Goal: Check status: Check status

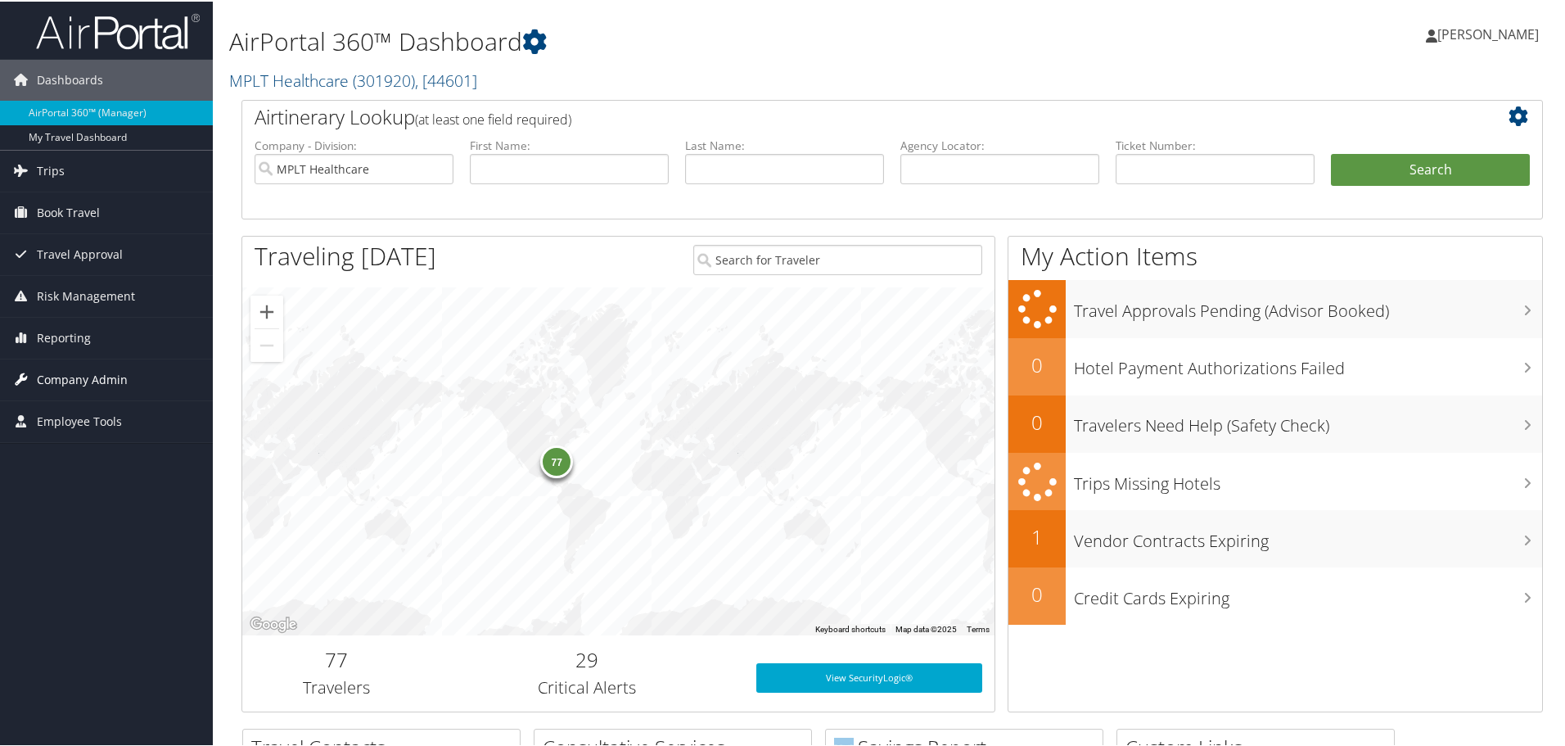
click at [86, 379] on span "Company Admin" at bounding box center [82, 378] width 91 height 41
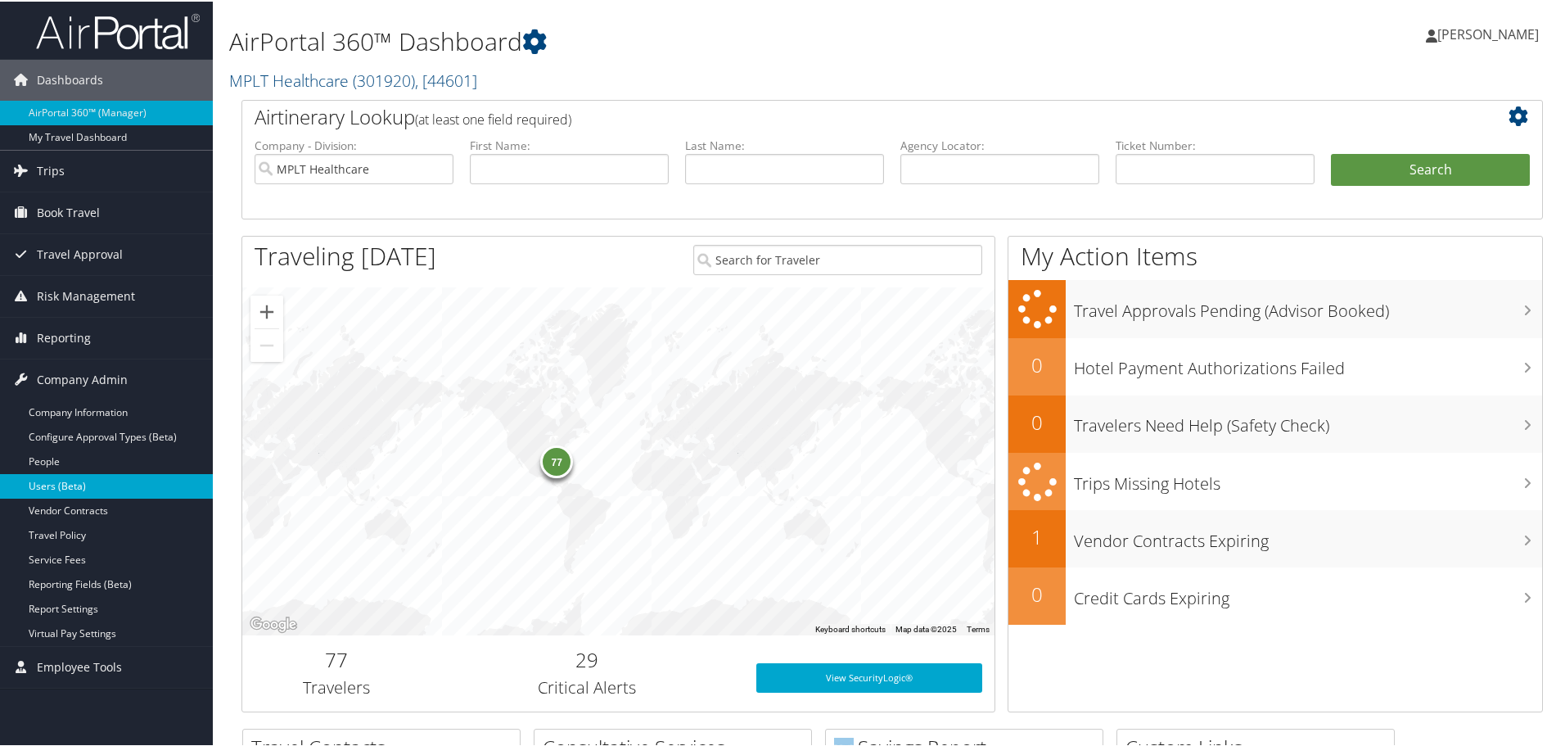
click at [88, 476] on link "Users (Beta)" at bounding box center [106, 484] width 213 height 25
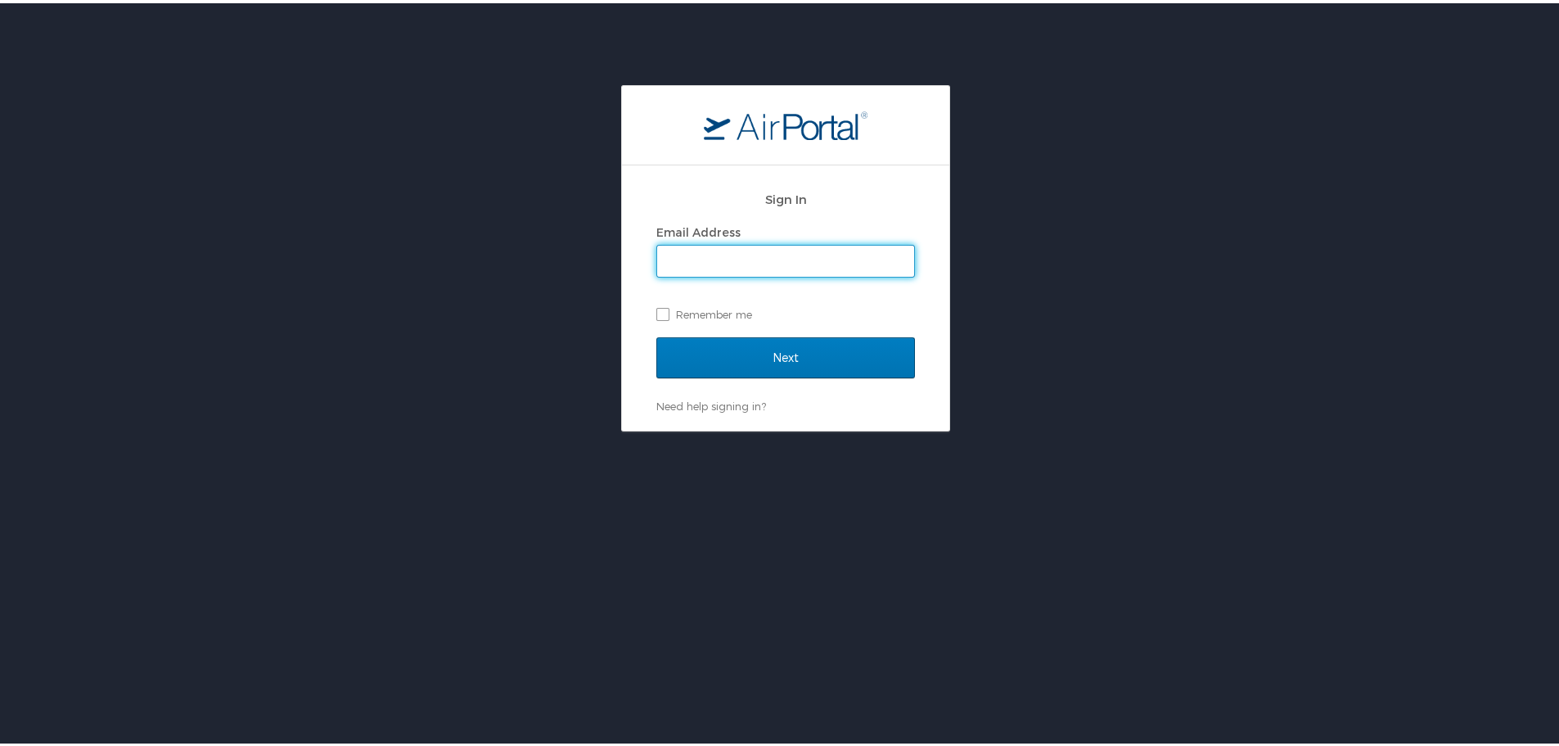
type input "jarrieta@mplthealthcare.com"
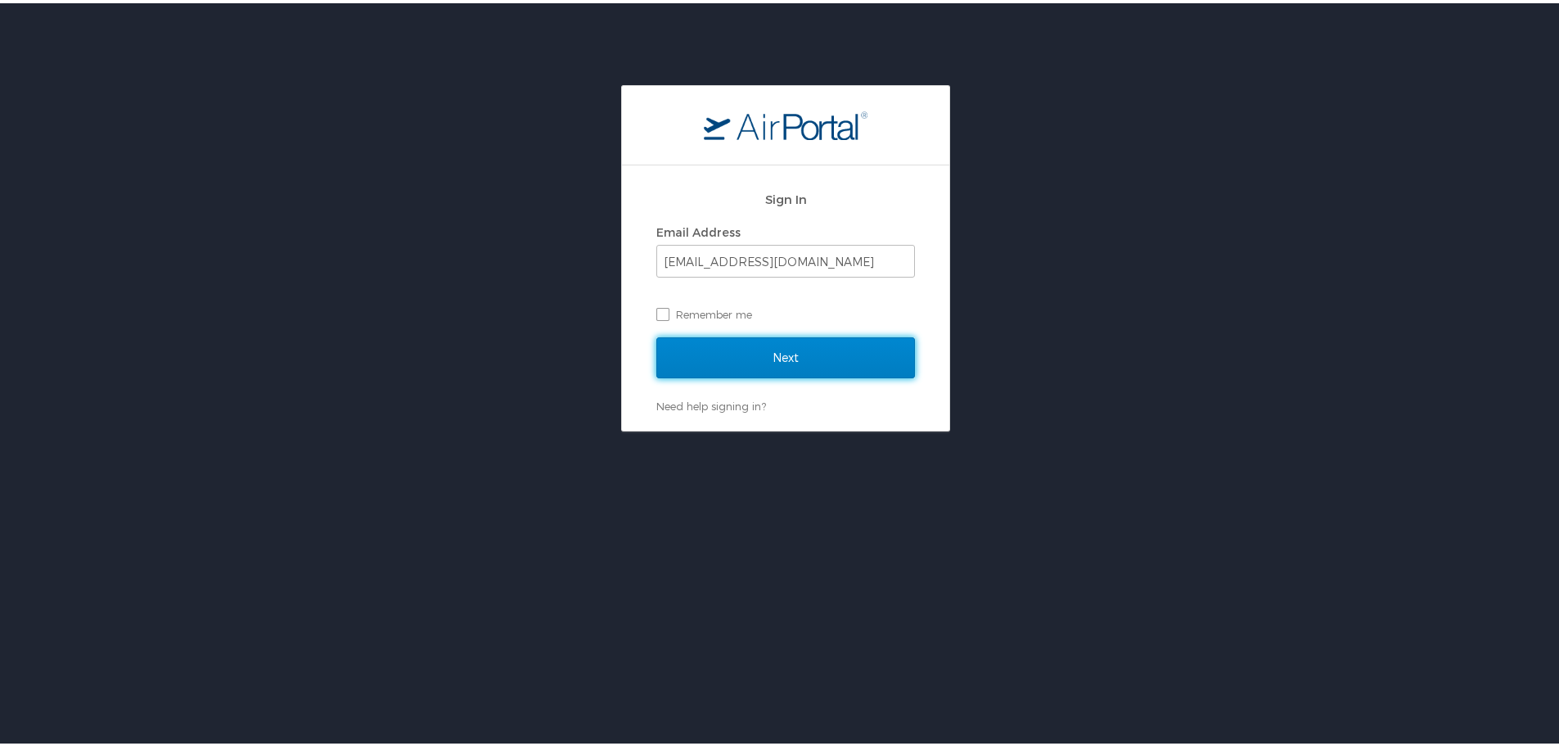
click at [792, 345] on input "Next" at bounding box center [786, 354] width 259 height 41
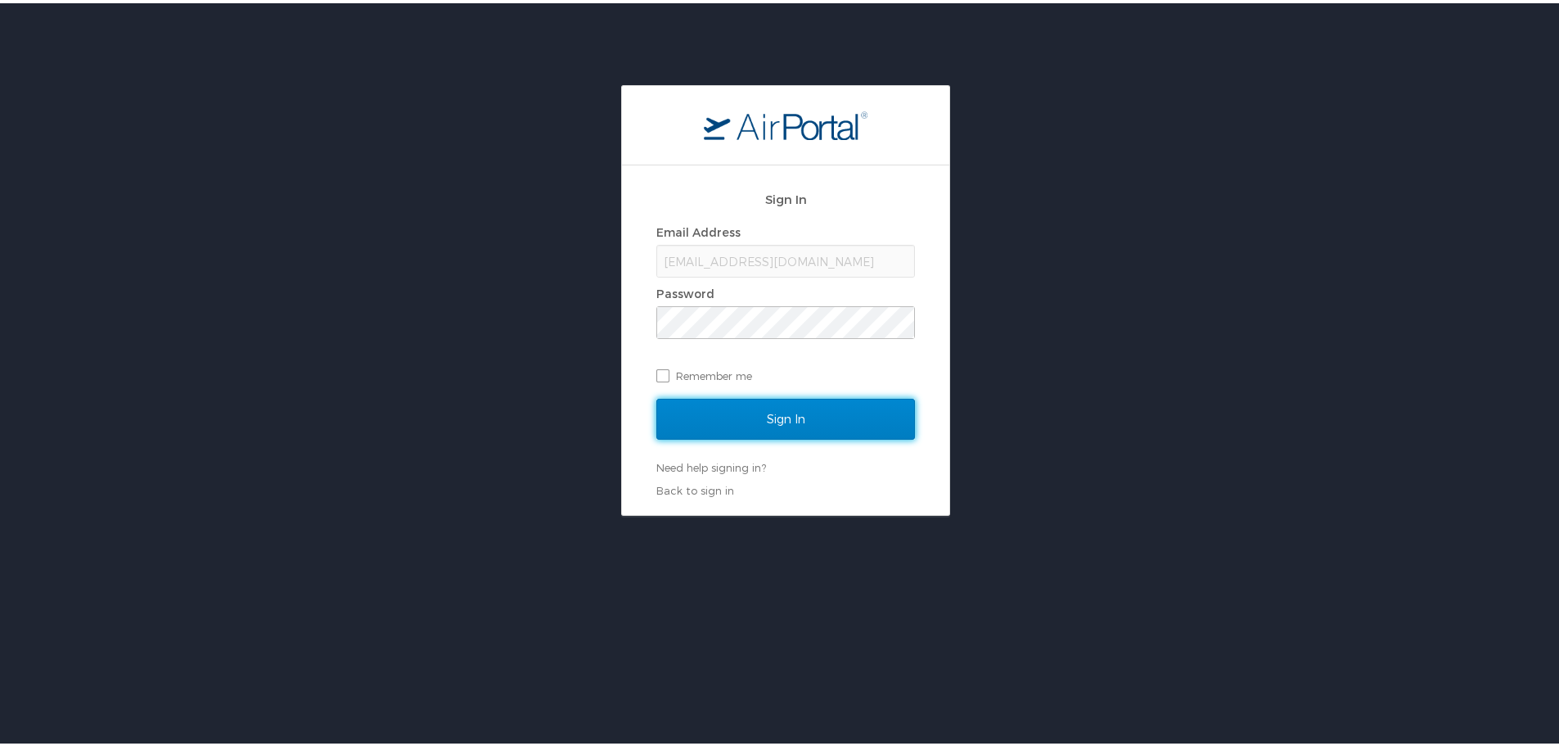
click at [807, 408] on input "Sign In" at bounding box center [786, 415] width 259 height 41
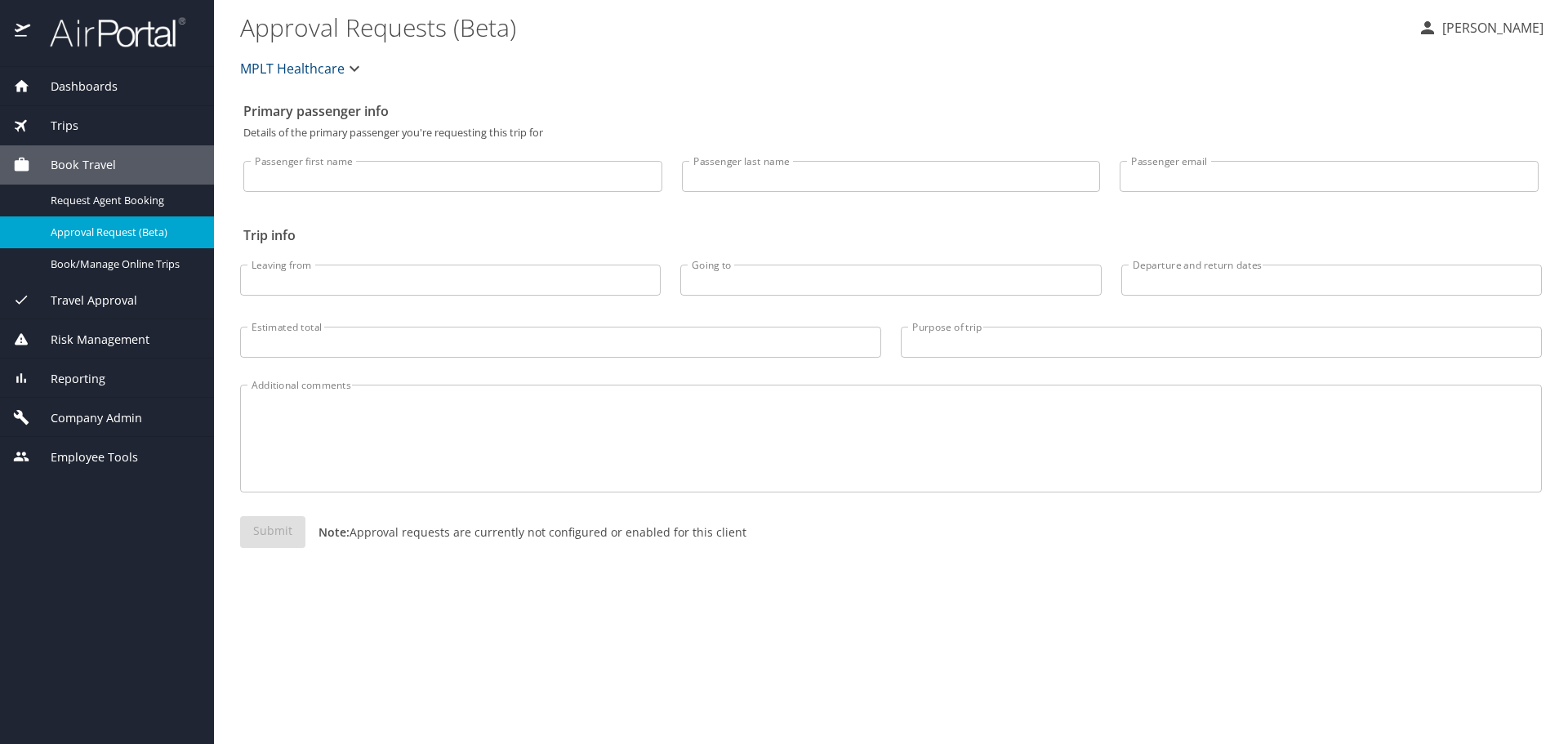
click at [106, 410] on span "Company Admin" at bounding box center [86, 418] width 112 height 18
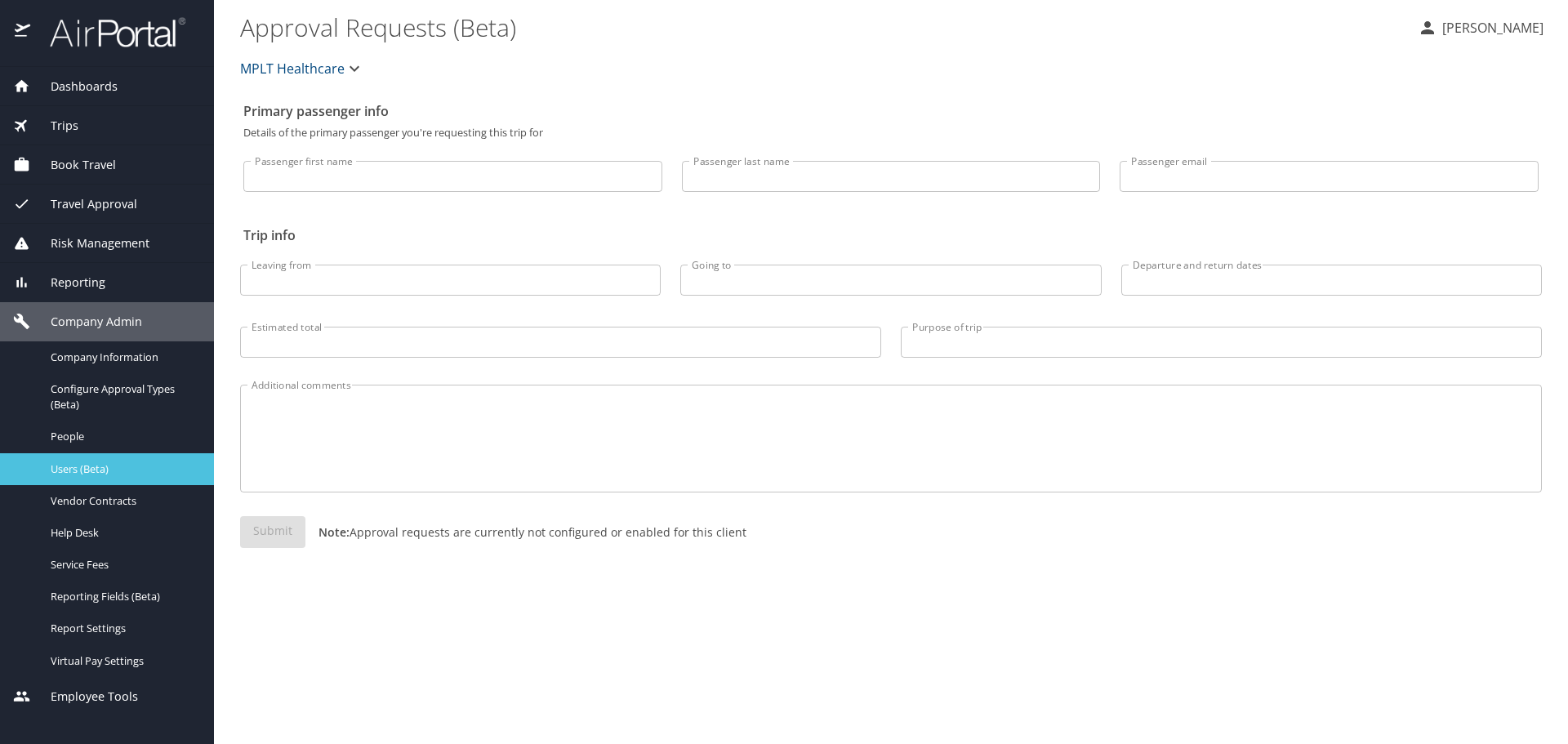
click at [129, 470] on span "Users (Beta)" at bounding box center [123, 469] width 144 height 16
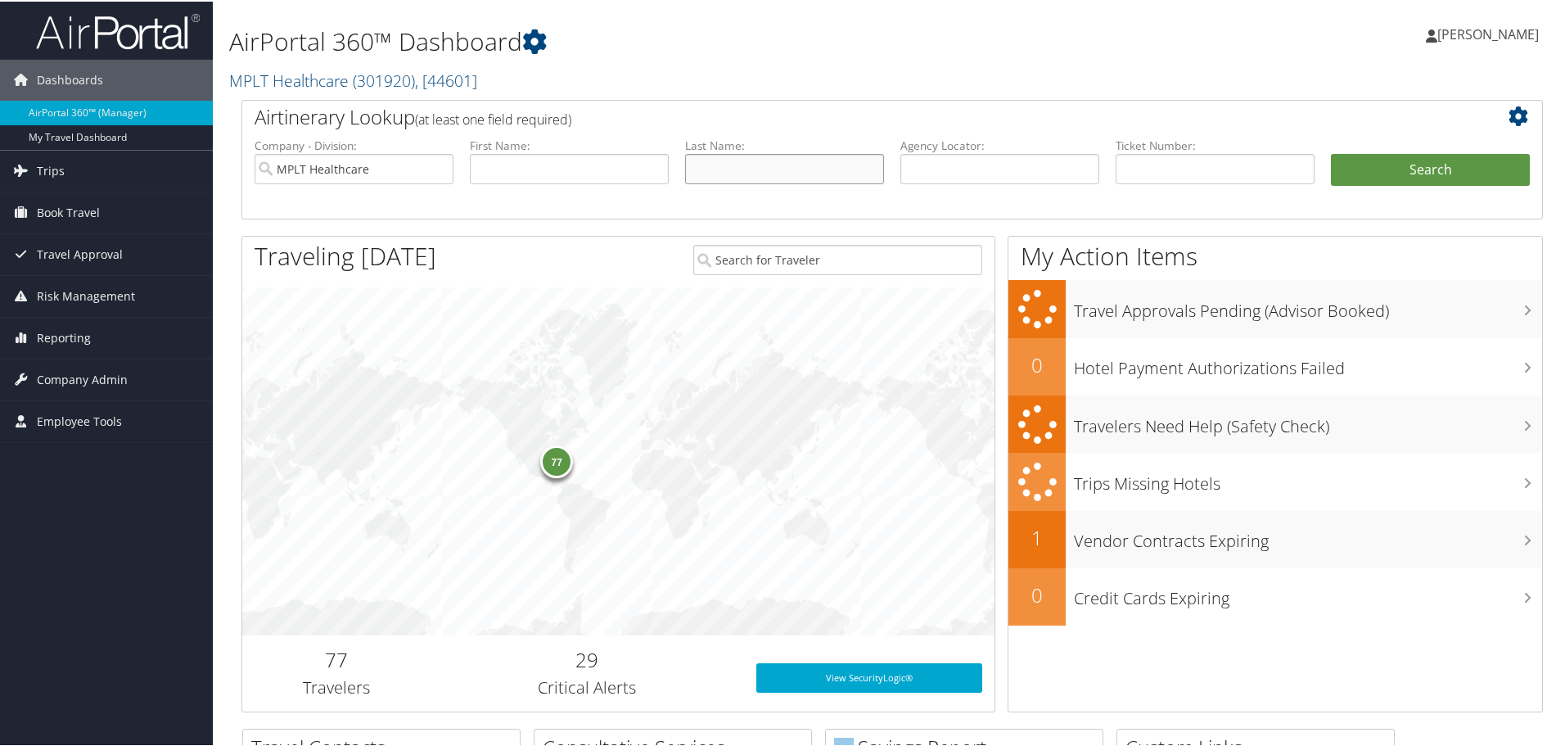
click at [768, 165] on input "text" at bounding box center [784, 167] width 199 height 30
type input "f"
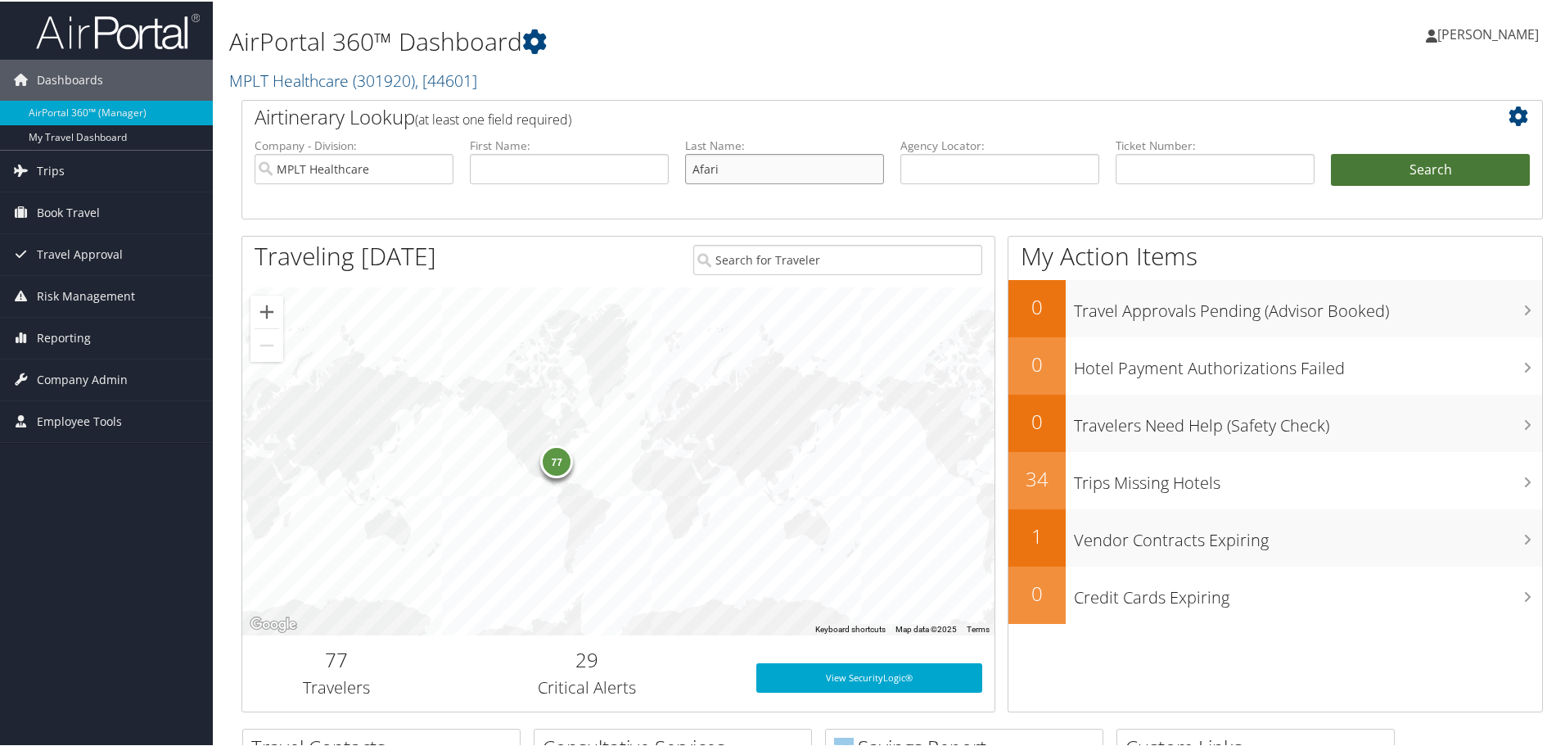
type input "Afari"
click at [1347, 178] on button "Search" at bounding box center [1430, 168] width 199 height 33
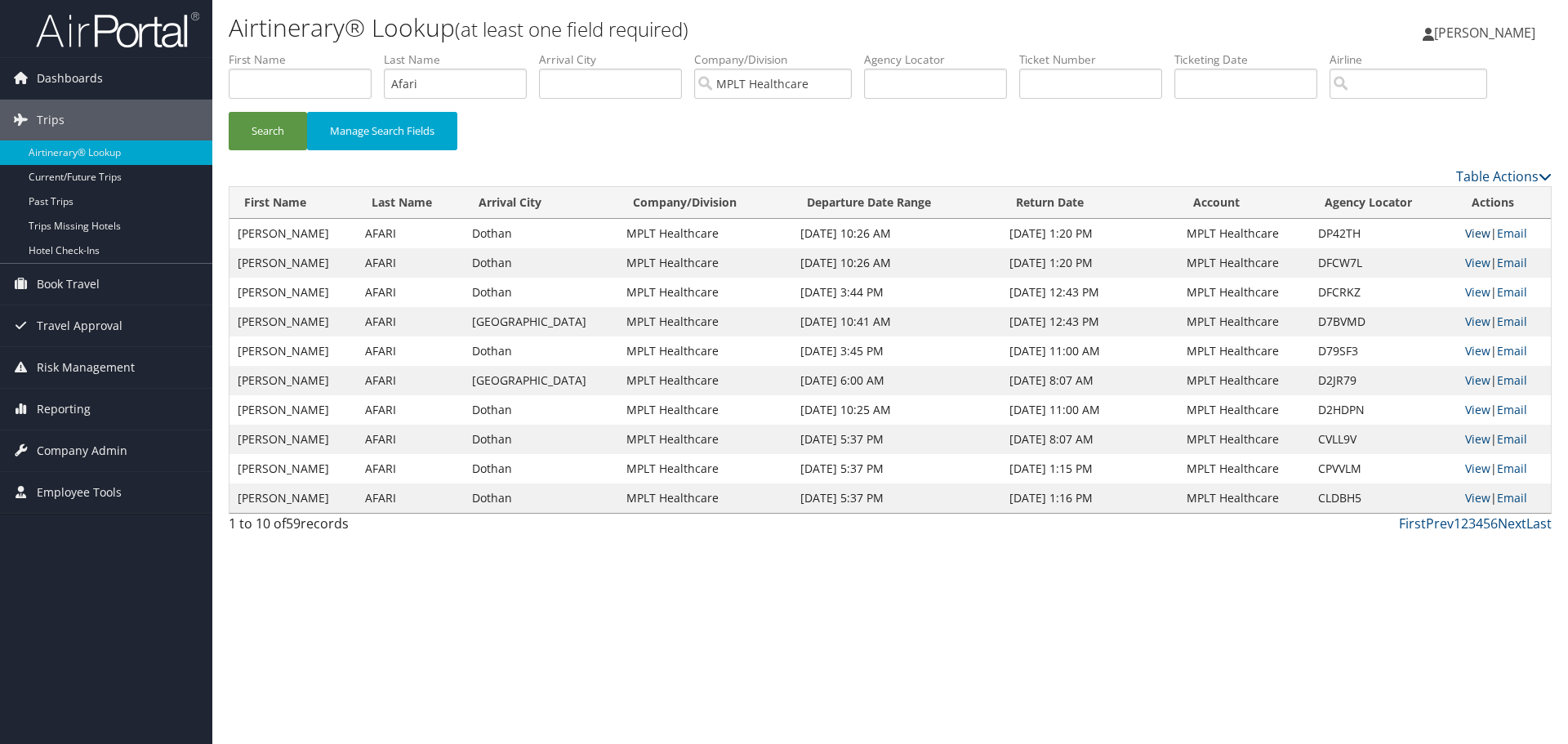
click at [1474, 231] on link "View" at bounding box center [1477, 233] width 25 height 16
click at [77, 289] on span "Book Travel" at bounding box center [68, 283] width 63 height 41
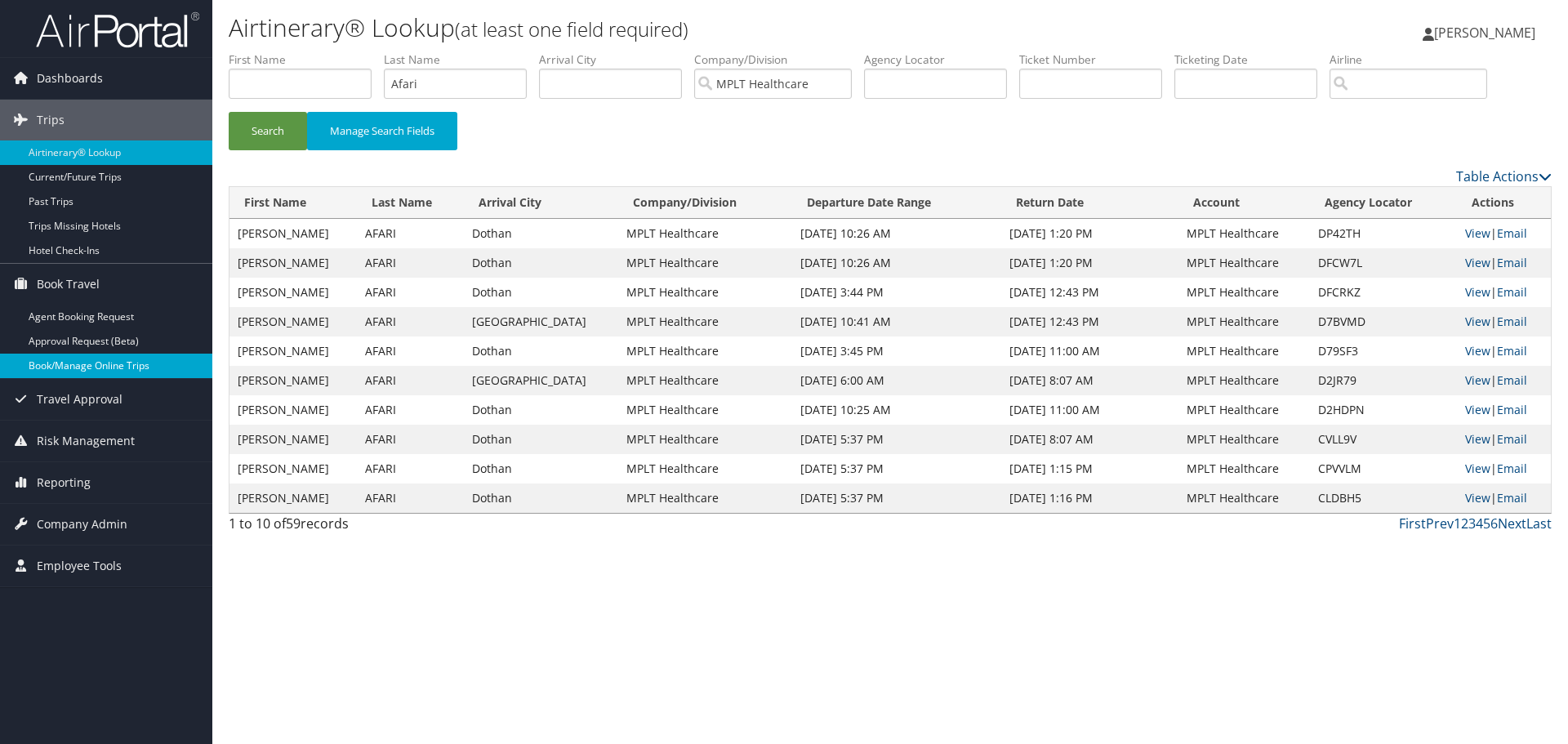
click at [117, 364] on link "Book/Manage Online Trips" at bounding box center [106, 365] width 212 height 25
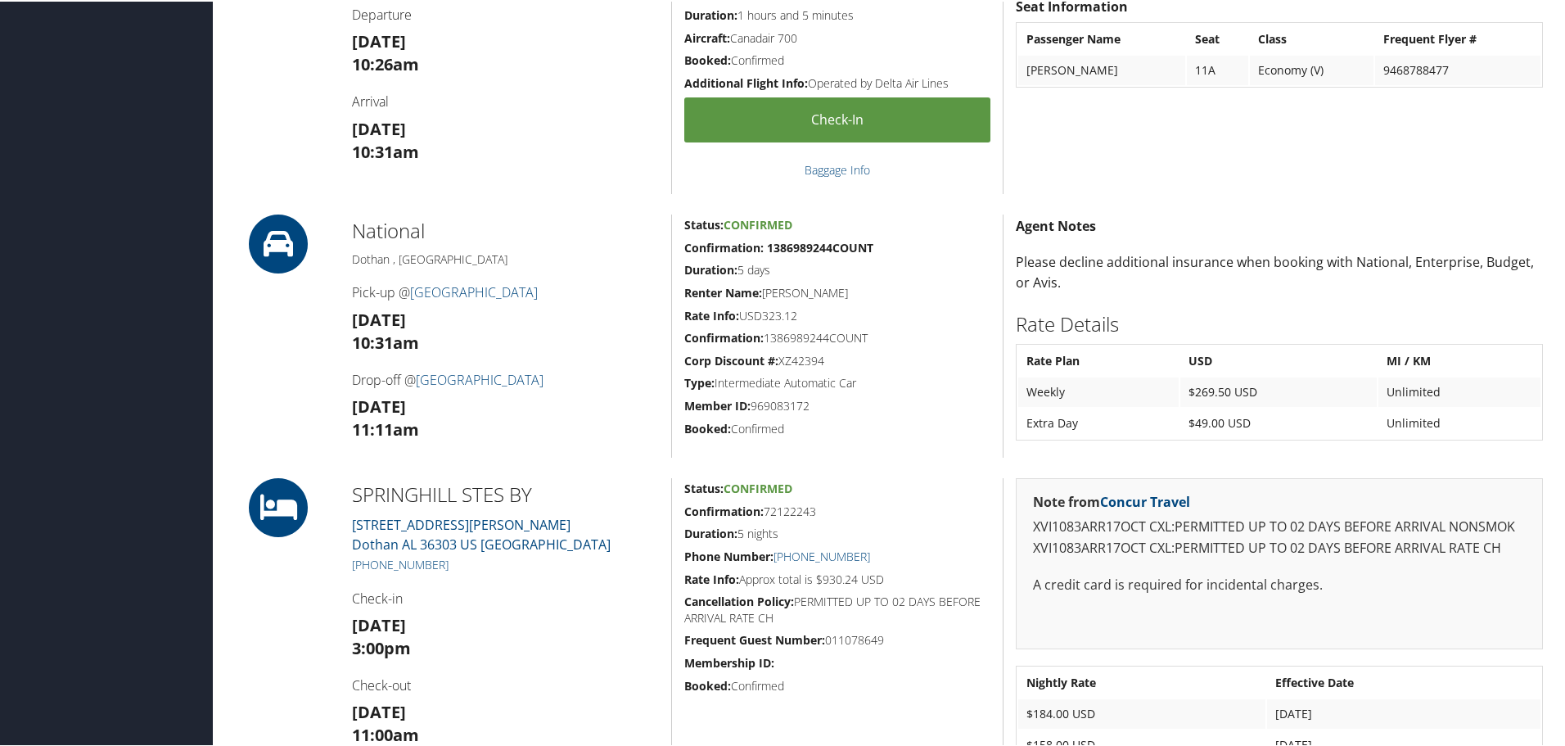
scroll to position [548, 0]
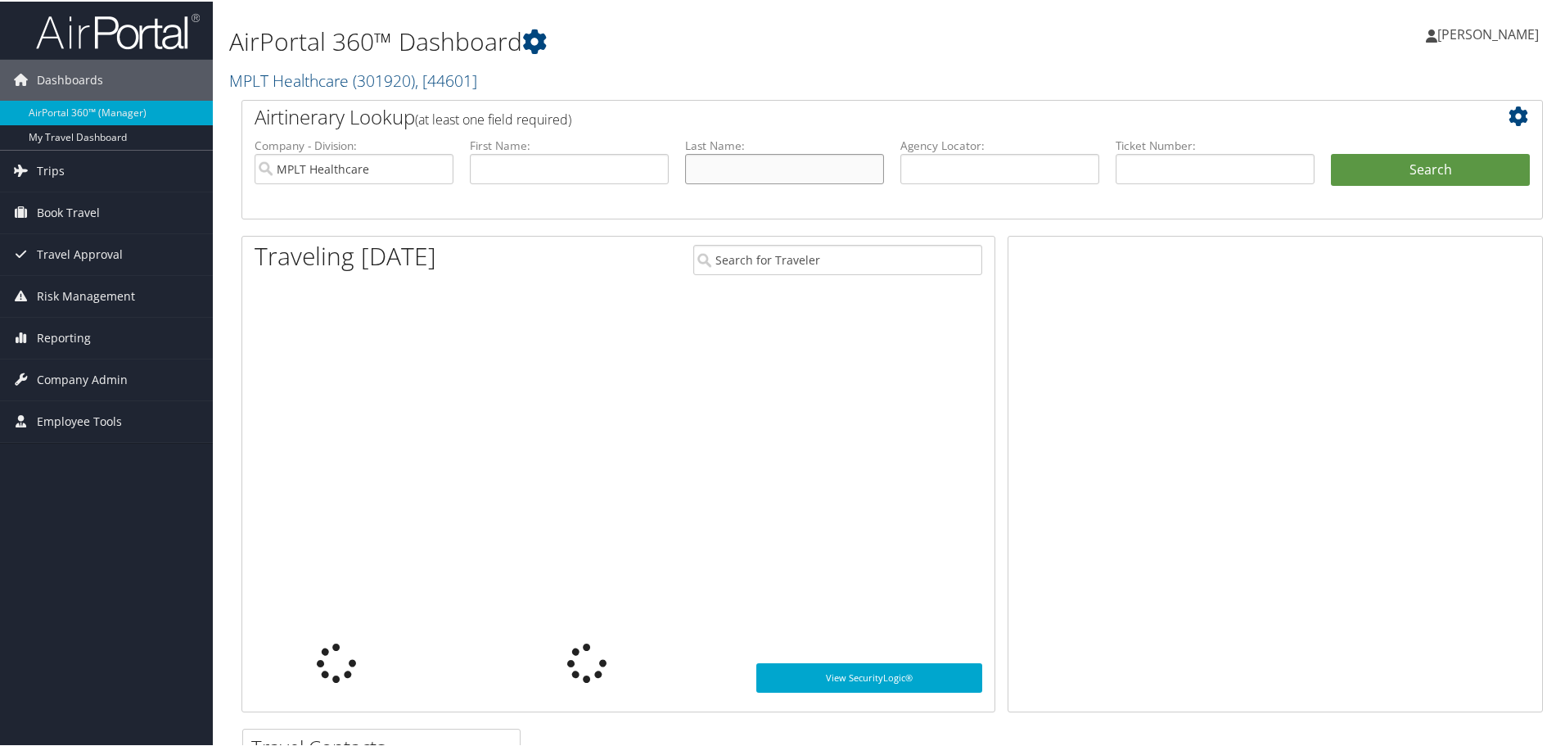
drag, startPoint x: 0, startPoint y: 0, endPoint x: 793, endPoint y: 163, distance: 809.8
click at [793, 163] on input "text" at bounding box center [784, 167] width 199 height 30
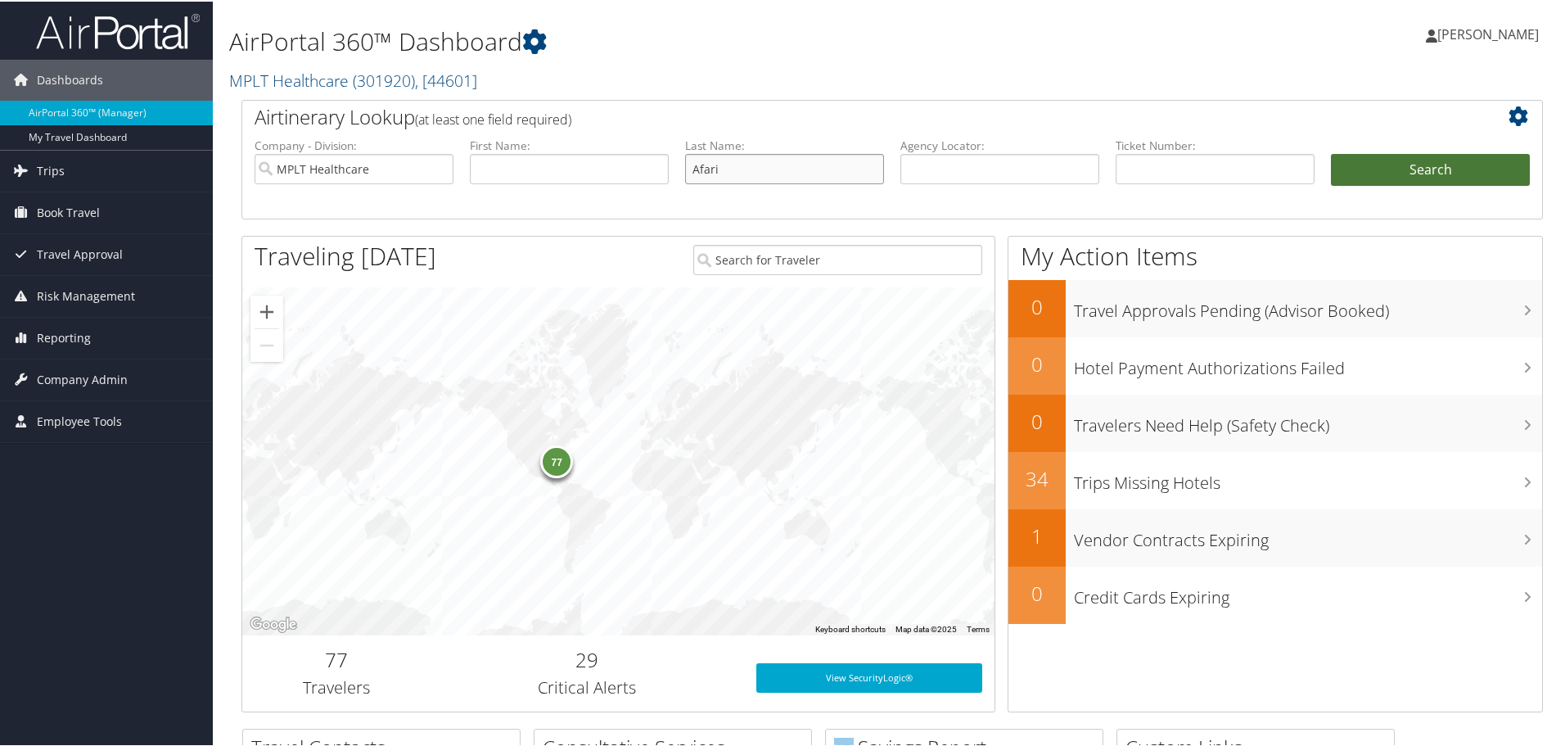
type input "Afari"
click at [1436, 169] on button "Search" at bounding box center [1430, 168] width 199 height 33
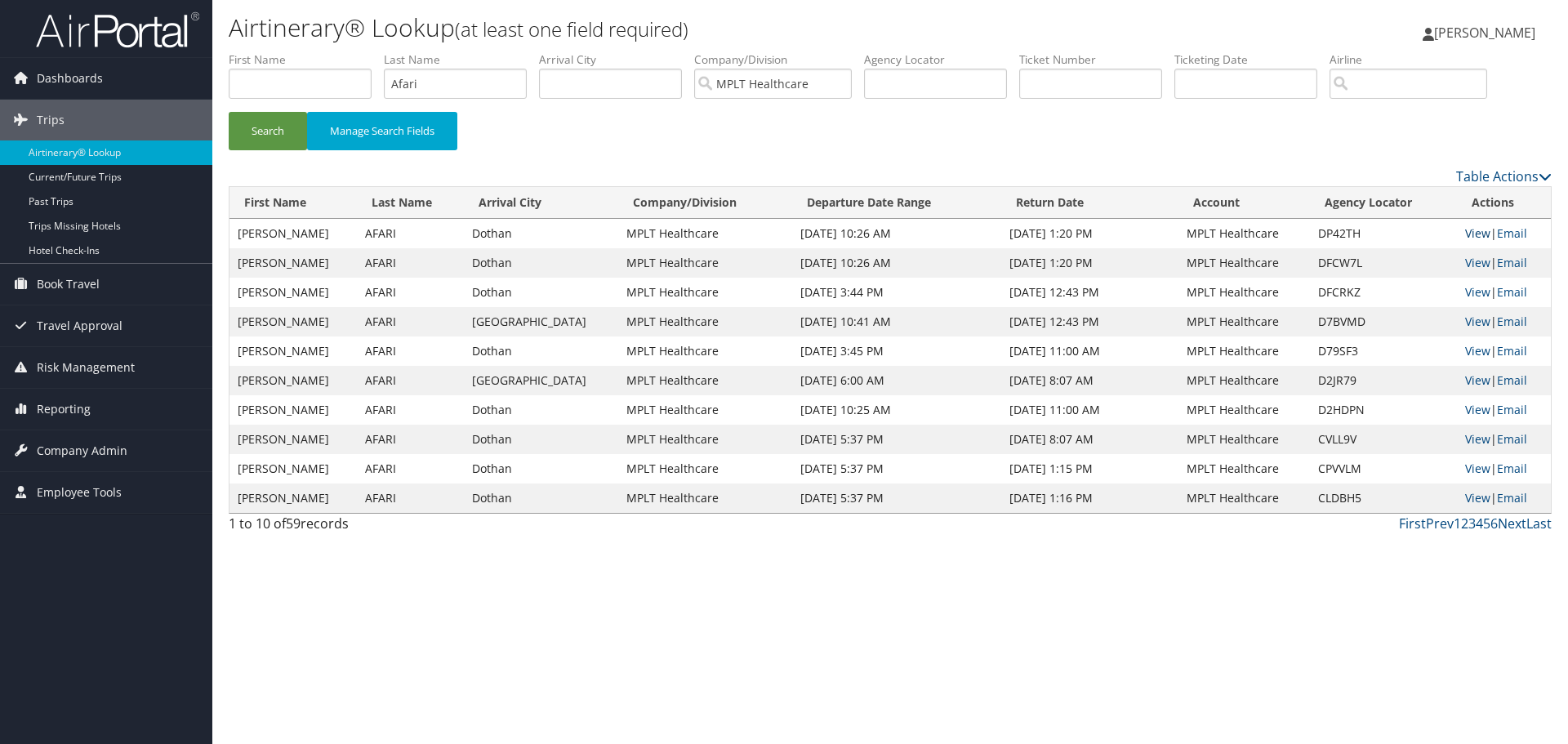
click at [1465, 231] on link "View" at bounding box center [1477, 233] width 25 height 16
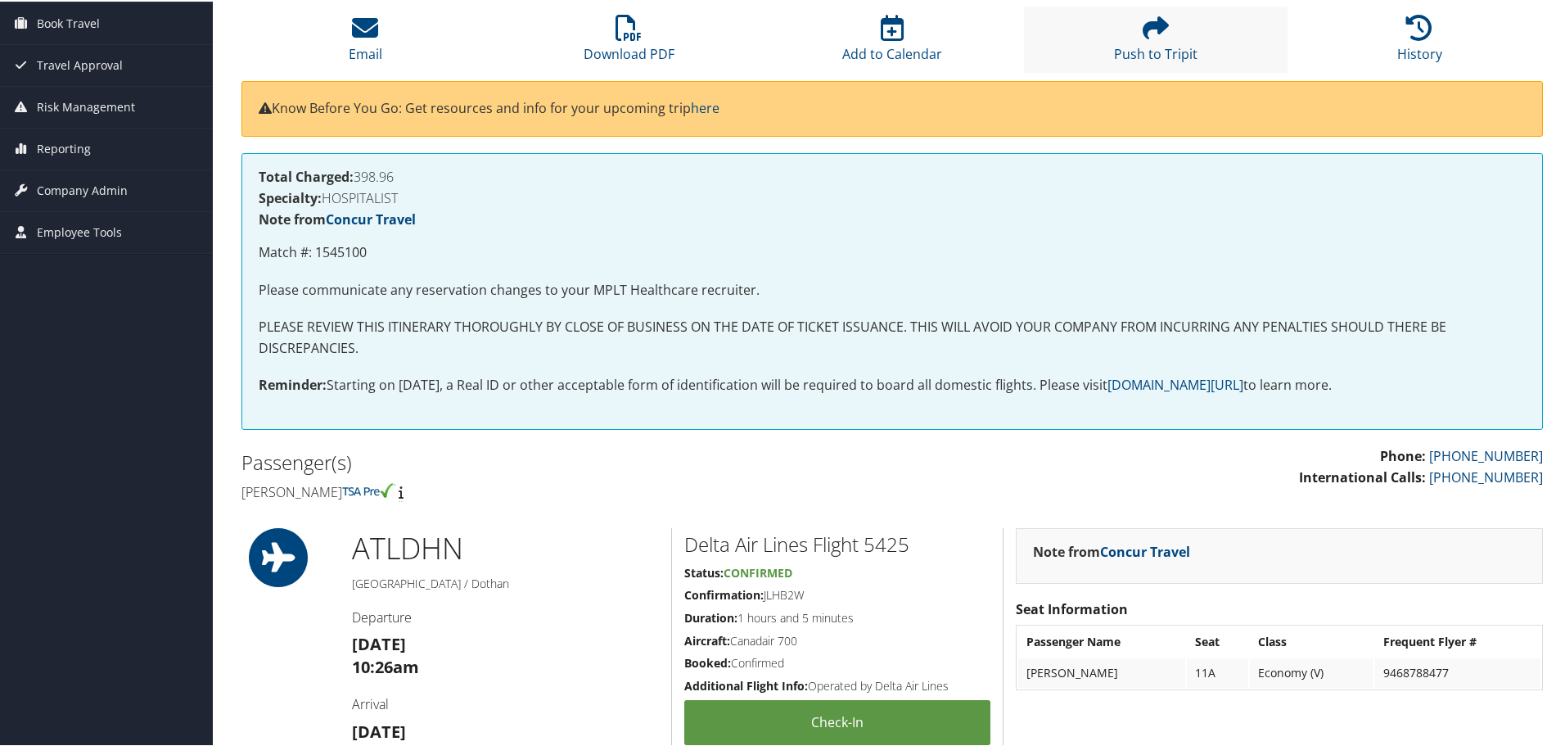
scroll to position [139, 0]
